Goal: Information Seeking & Learning: Compare options

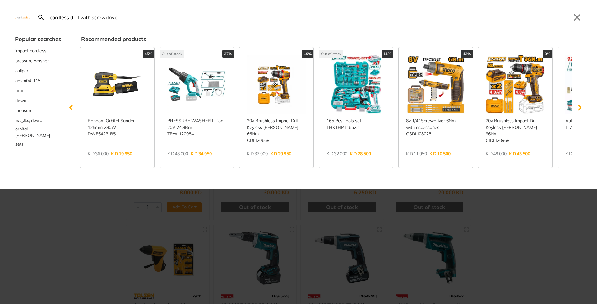
type input "cordless drill with screwdriver"
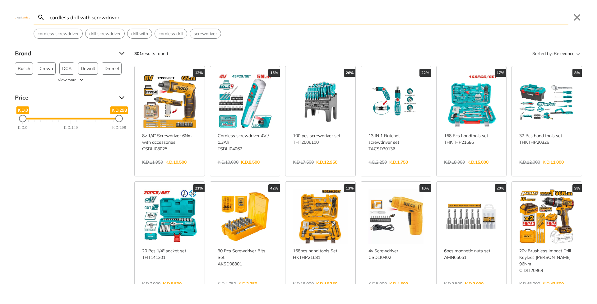
drag, startPoint x: 85, startPoint y: 19, endPoint x: 187, endPoint y: 20, distance: 101.3
click at [187, 20] on input "cordless drill with screwdriver" at bounding box center [307, 17] width 519 height 15
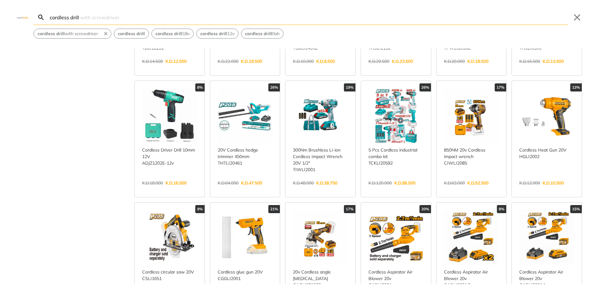
scroll to position [186, 0]
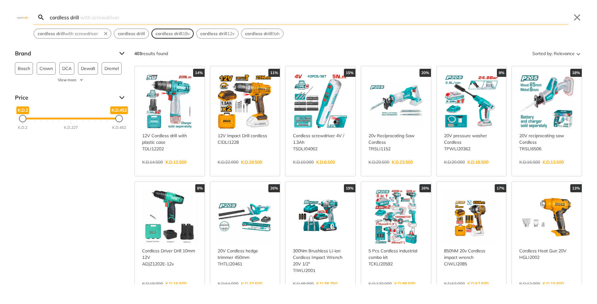
click at [182, 31] on strong "cordless drill" at bounding box center [168, 34] width 27 height 6
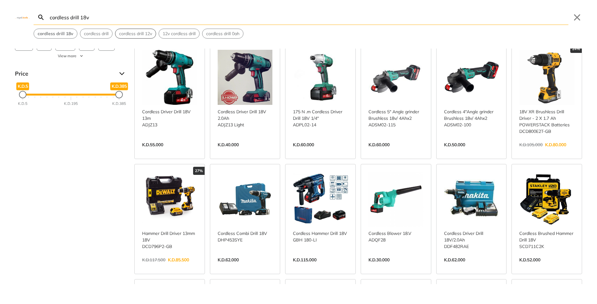
scroll to position [31, 0]
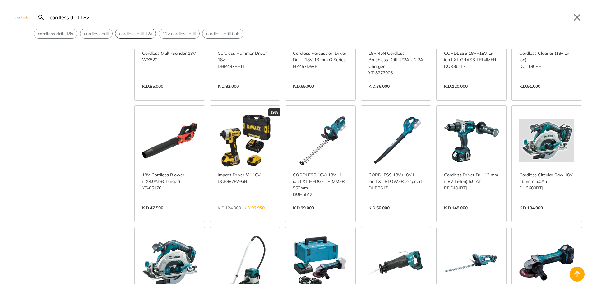
scroll to position [435, 0]
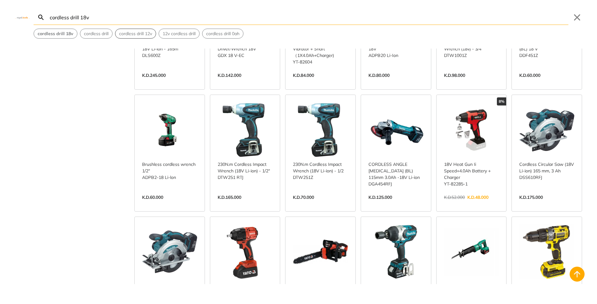
scroll to position [932, 0]
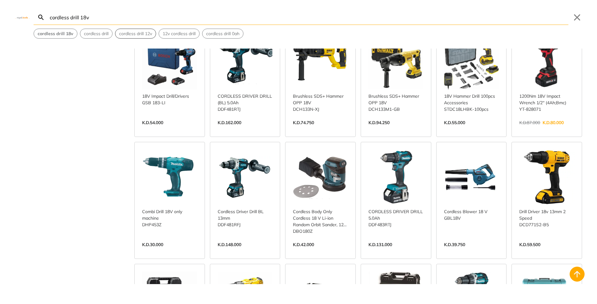
scroll to position [1243, 0]
click at [131, 33] on span "cordless drill 12v" at bounding box center [135, 33] width 33 height 7
type input "cordless drill 12v"
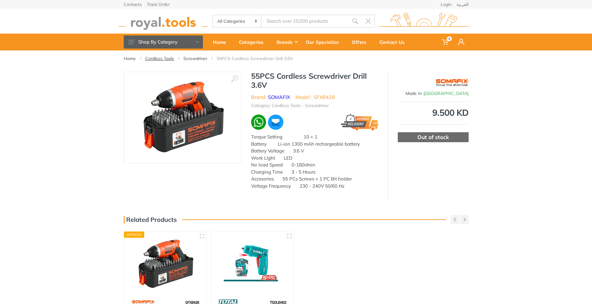
click at [165, 59] on link "Cordless Tools" at bounding box center [159, 58] width 29 height 6
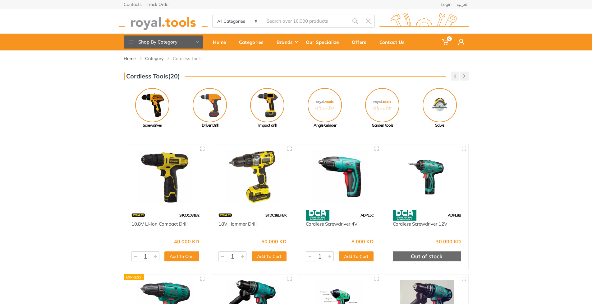
click at [157, 109] on img at bounding box center [152, 105] width 34 height 34
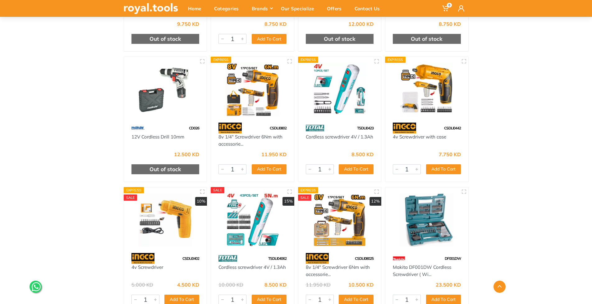
scroll to position [808, 0]
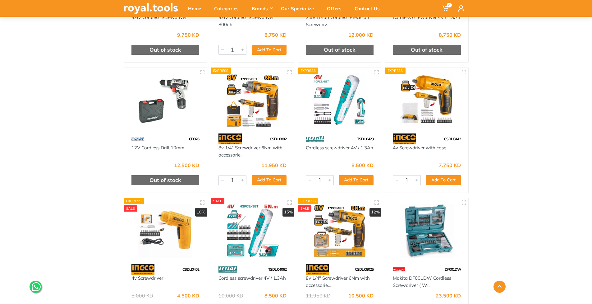
click at [154, 148] on link "12V Cordless Drill 10mm" at bounding box center [157, 147] width 53 height 6
